Goal: Information Seeking & Learning: Learn about a topic

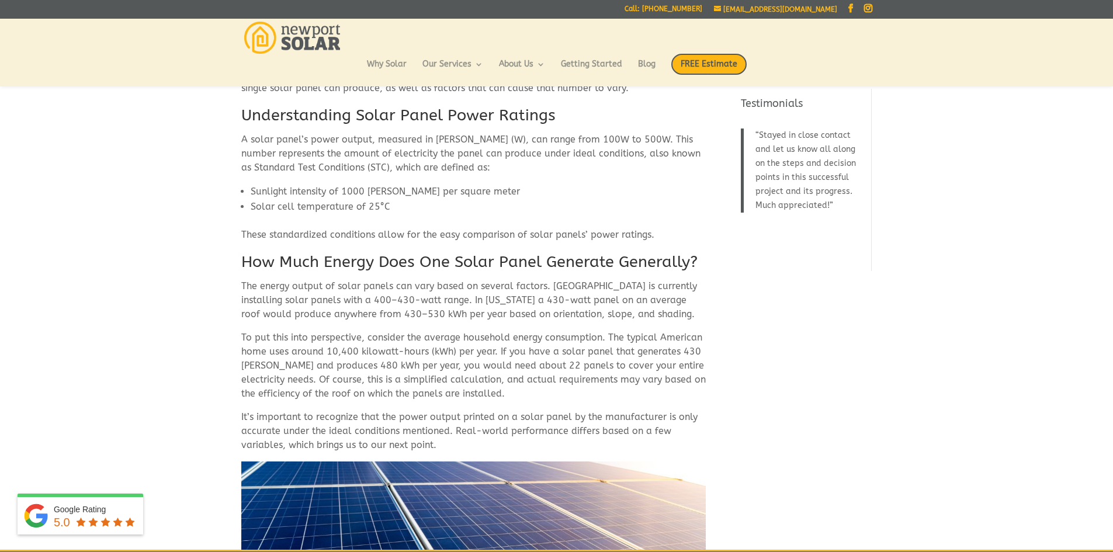
scroll to position [374, 0]
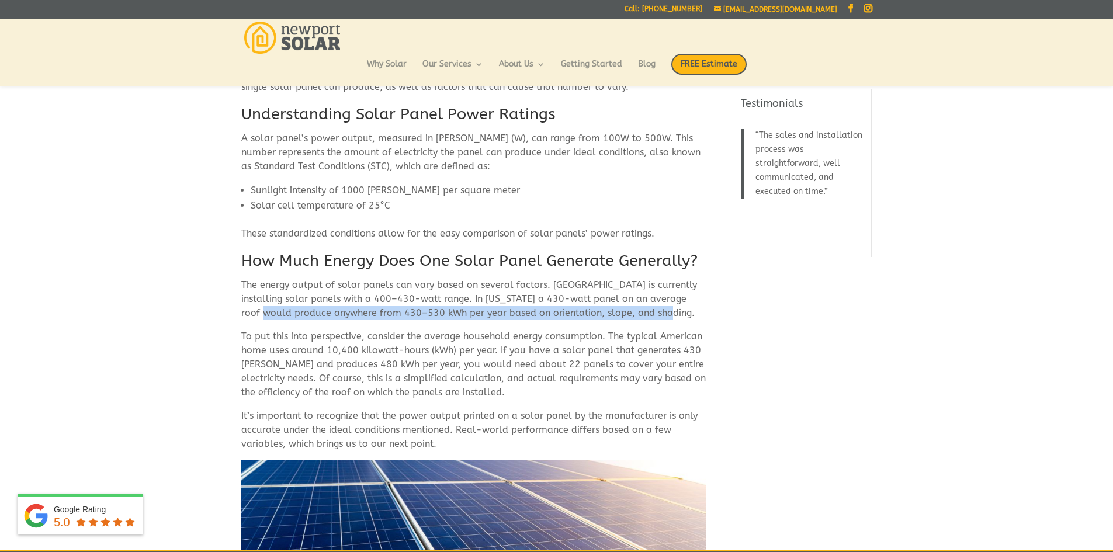
drag, startPoint x: 330, startPoint y: 314, endPoint x: 676, endPoint y: 321, distance: 346.6
click at [676, 321] on p "The energy output of solar panels can vary based on several factors. [GEOGRAPHI…" at bounding box center [473, 303] width 465 height 51
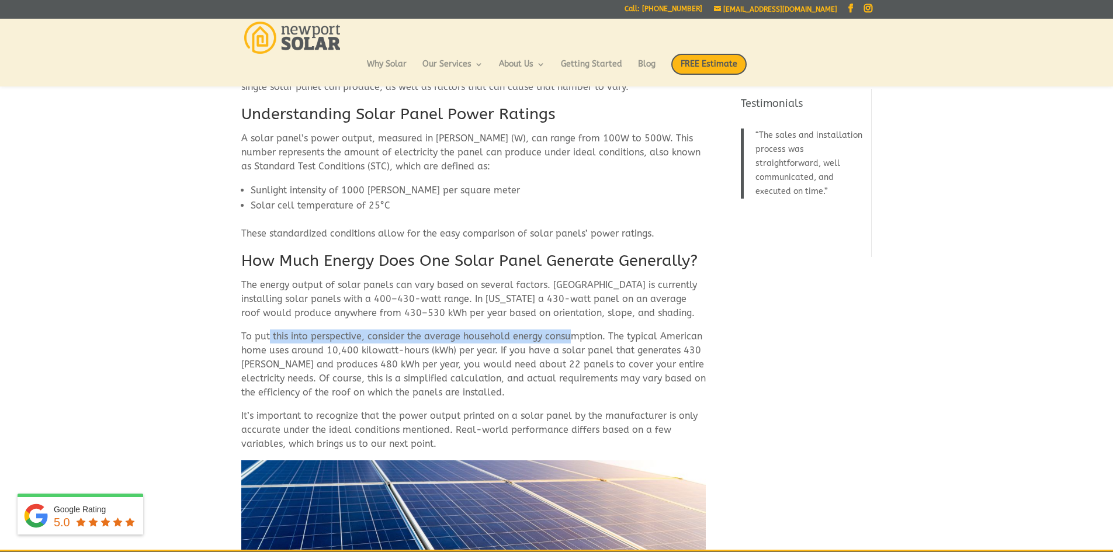
drag, startPoint x: 269, startPoint y: 334, endPoint x: 565, endPoint y: 339, distance: 295.7
click at [565, 339] on p "To put this into perspective, consider the average household energy consumption…" at bounding box center [473, 369] width 465 height 79
drag, startPoint x: 632, startPoint y: 335, endPoint x: 675, endPoint y: 333, distance: 43.3
click at [675, 333] on p "To put this into perspective, consider the average household energy consumption…" at bounding box center [473, 369] width 465 height 79
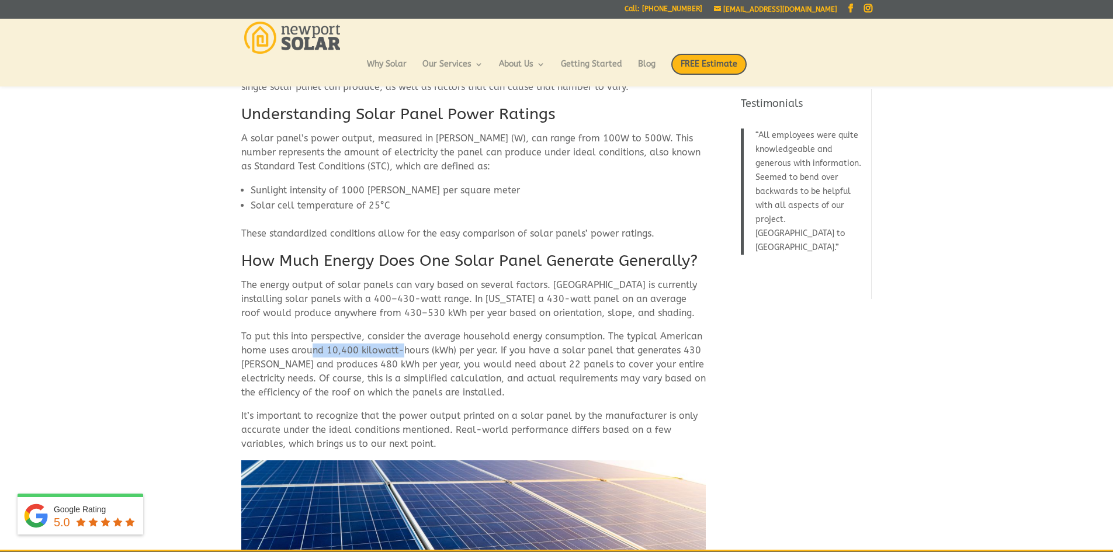
drag, startPoint x: 311, startPoint y: 345, endPoint x: 404, endPoint y: 349, distance: 93.0
click at [404, 349] on p "To put this into perspective, consider the average household energy consumption…" at bounding box center [473, 369] width 465 height 79
drag, startPoint x: 565, startPoint y: 351, endPoint x: 588, endPoint y: 352, distance: 23.4
click at [583, 352] on p "To put this into perspective, consider the average household energy consumption…" at bounding box center [473, 369] width 465 height 79
drag, startPoint x: 514, startPoint y: 361, endPoint x: 604, endPoint y: 366, distance: 89.6
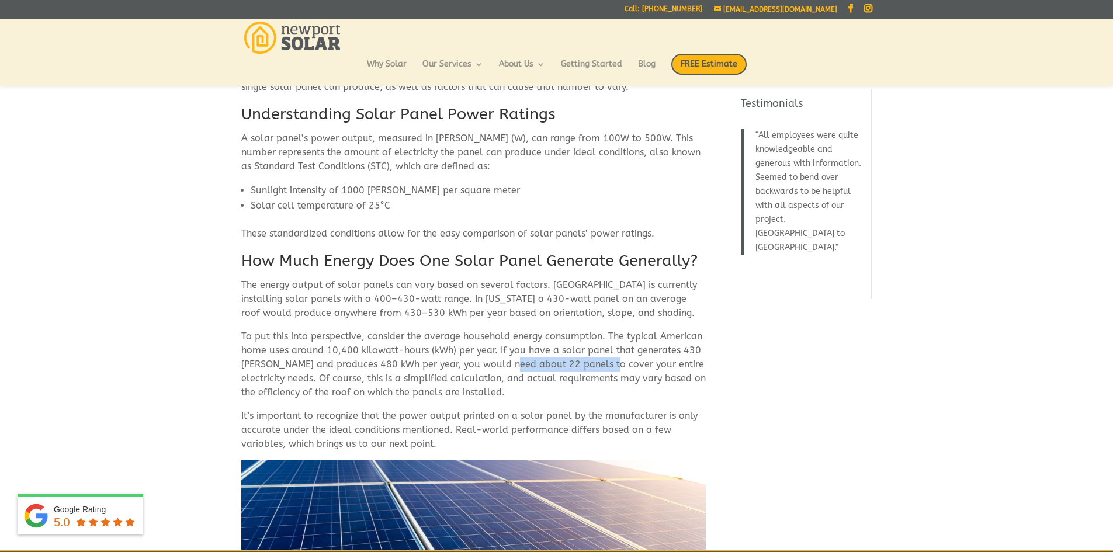
click at [604, 366] on p "To put this into perspective, consider the average household energy consumption…" at bounding box center [473, 369] width 465 height 79
drag, startPoint x: 390, startPoint y: 363, endPoint x: 483, endPoint y: 360, distance: 93.5
click at [475, 358] on p "To put this into perspective, consider the average household energy consumption…" at bounding box center [473, 369] width 465 height 79
click at [615, 367] on p "To put this into perspective, consider the average household energy consumption…" at bounding box center [473, 369] width 465 height 79
